Goal: Check status: Check status

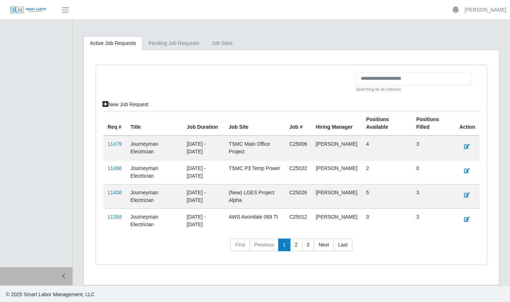
scroll to position [152, 0]
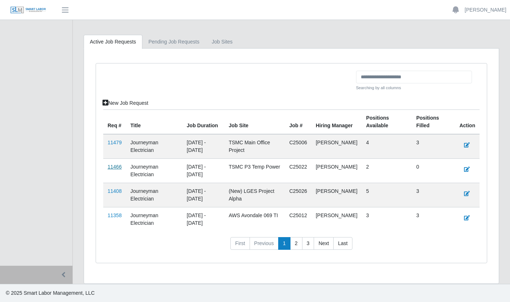
click at [116, 165] on link "11466" at bounding box center [115, 167] width 14 height 6
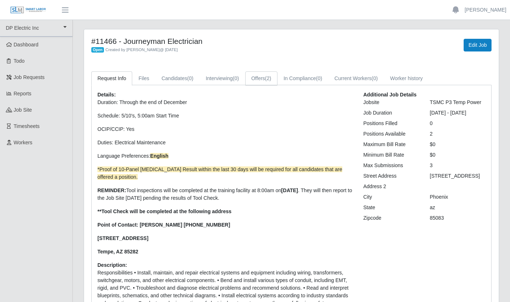
click at [268, 79] on link "Offers (2)" at bounding box center [261, 78] width 32 height 14
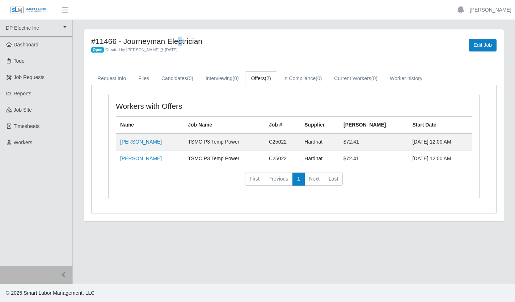
drag, startPoint x: 85, startPoint y: 33, endPoint x: 136, endPoint y: 39, distance: 50.6
click at [96, 37] on div "#11466 - Journeyman Electrician Open Created by Jerrin Jaramillo @ 10/06/2025 E…" at bounding box center [294, 125] width 420 height 192
click at [253, 49] on div "Open Created by Jerrin Jaramillo @ 10/06/2025" at bounding box center [207, 50] width 232 height 8
click at [150, 142] on link "Jesus Ramirez" at bounding box center [141, 142] width 42 height 6
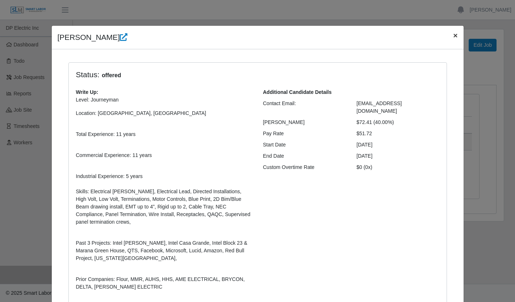
click at [454, 36] on span "×" at bounding box center [455, 35] width 4 height 8
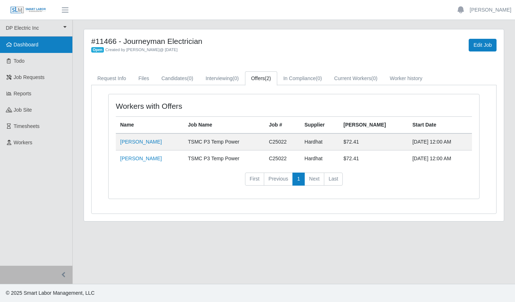
click at [15, 46] on span "Dashboard" at bounding box center [26, 45] width 25 height 6
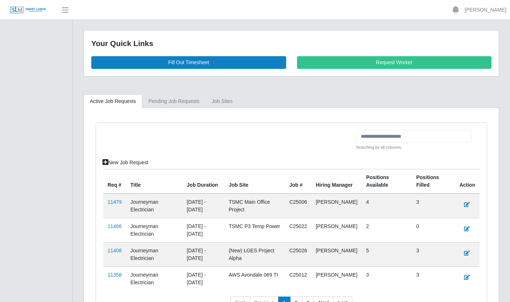
scroll to position [152, 0]
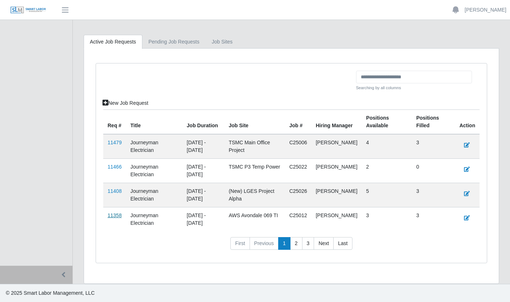
click at [117, 216] on link "11358" at bounding box center [115, 215] width 14 height 6
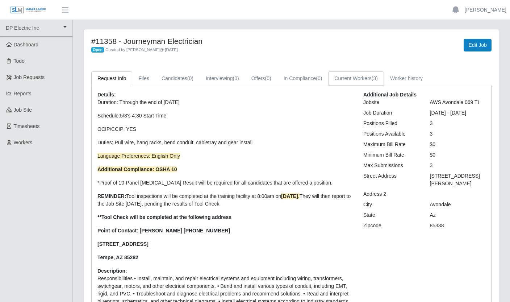
click at [374, 77] on link "Current Workers (3)" at bounding box center [356, 78] width 56 height 14
